Goal: Information Seeking & Learning: Understand process/instructions

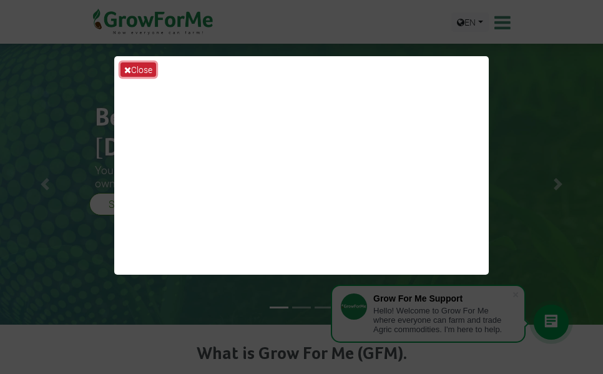
click at [124, 71] on icon at bounding box center [127, 70] width 7 height 9
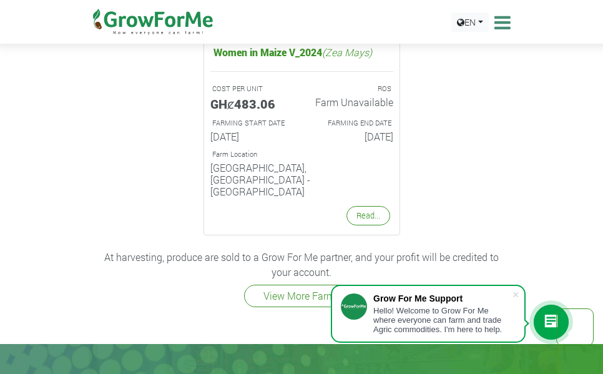
scroll to position [2592, 0]
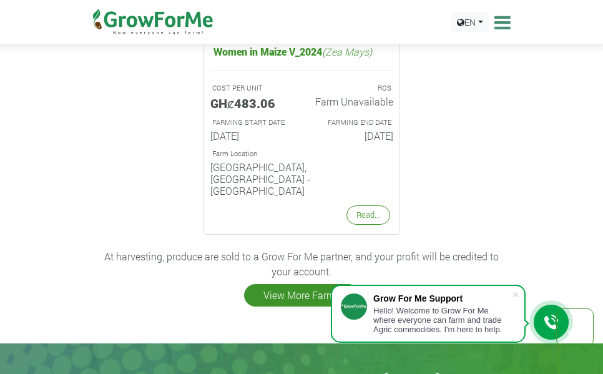
click at [288, 284] on link "View More Farms" at bounding box center [301, 295] width 115 height 22
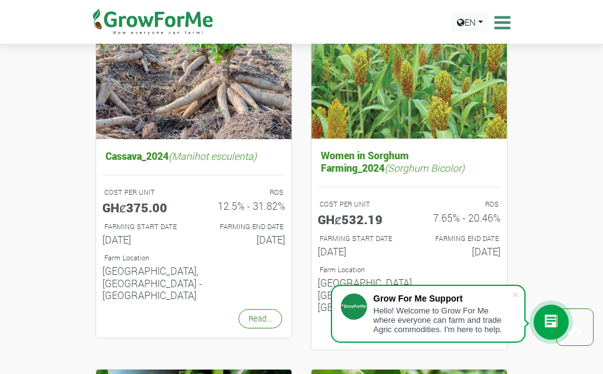
scroll to position [1241, 0]
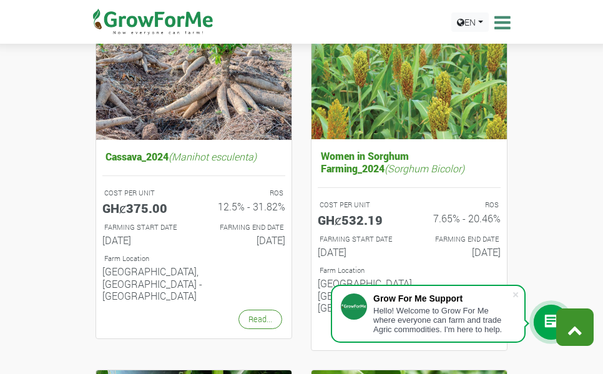
click at [557, 313] on link at bounding box center [574, 326] width 37 height 37
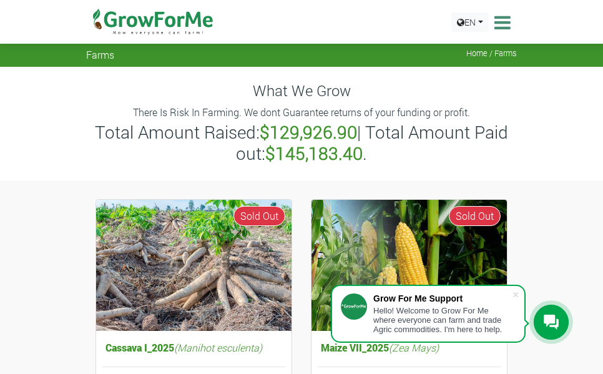
click at [550, 322] on icon at bounding box center [551, 322] width 15 height 15
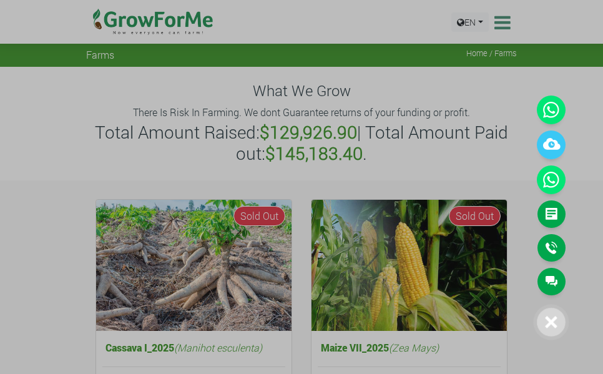
click at [544, 318] on div at bounding box center [551, 322] width 29 height 29
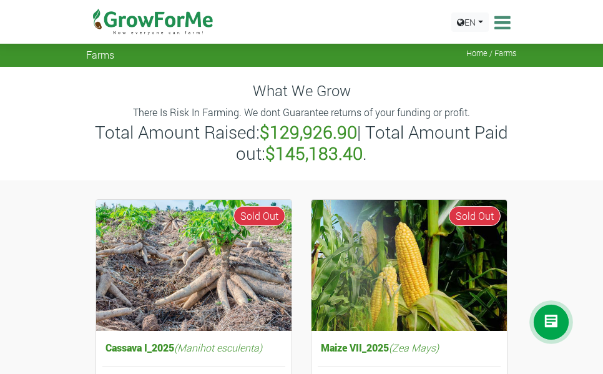
click at [501, 19] on icon at bounding box center [500, 22] width 19 height 19
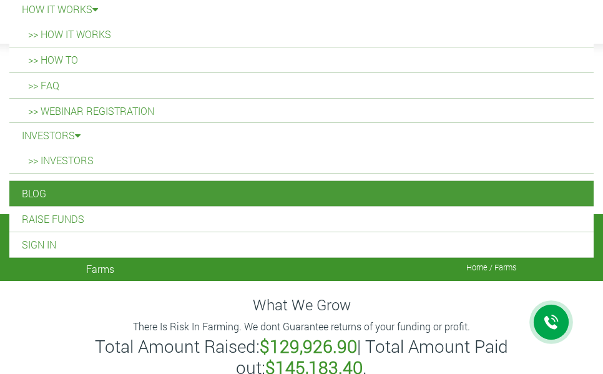
scroll to position [153, 0]
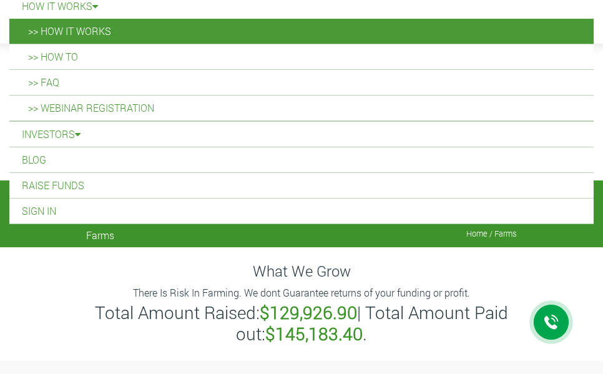
click at [261, 36] on link ">> How it Works" at bounding box center [301, 31] width 584 height 25
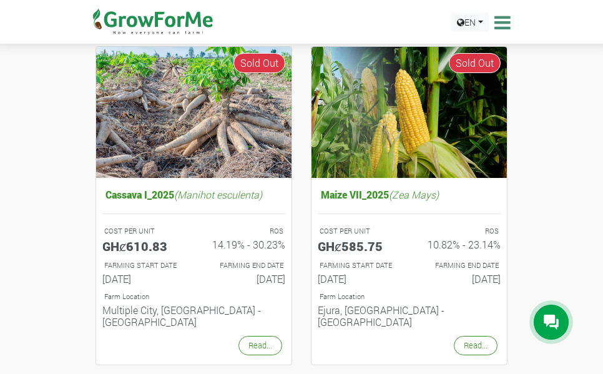
scroll to position [152, 0]
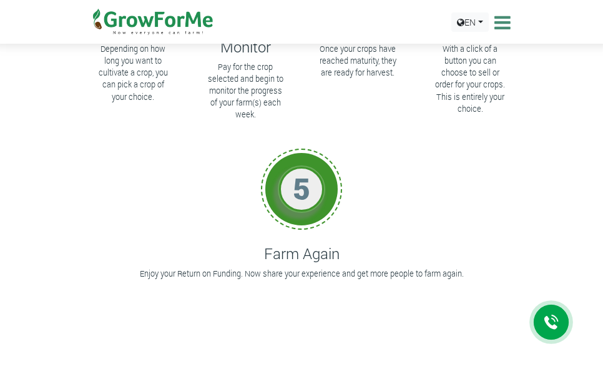
scroll to position [242, 0]
